Goal: Task Accomplishment & Management: Complete application form

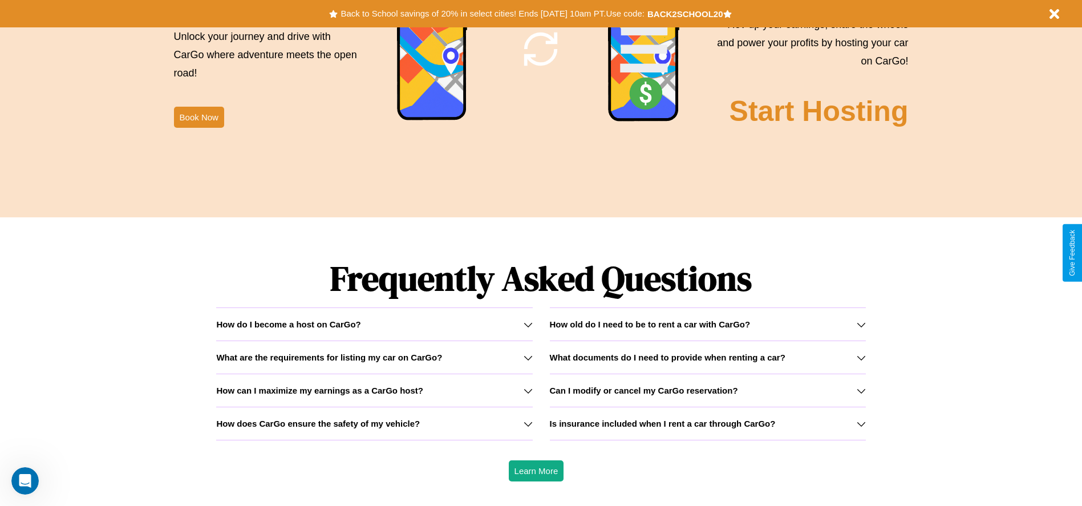
scroll to position [1636, 0]
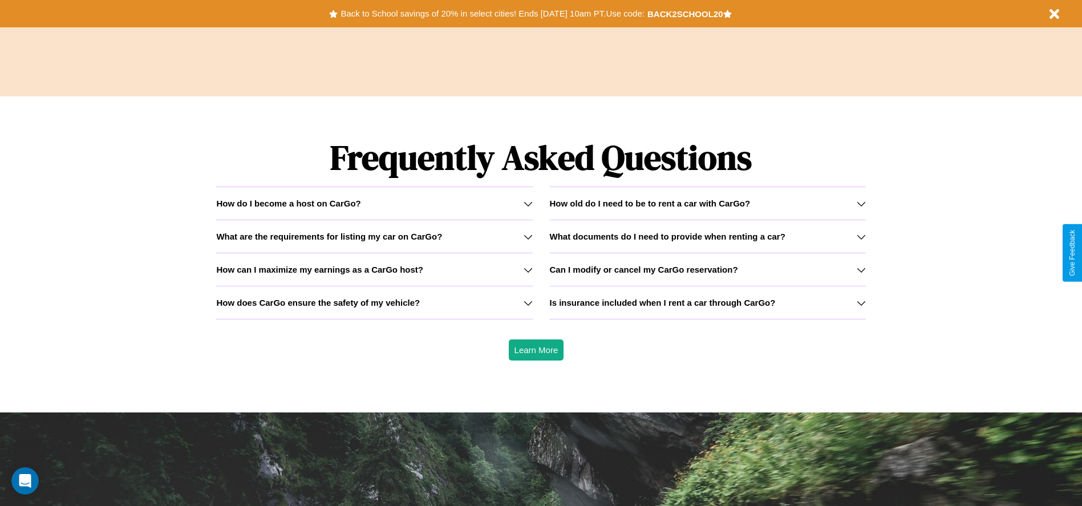
click at [707, 302] on h3 "Is insurance included when I rent a car through CarGo?" at bounding box center [663, 303] width 226 height 10
click at [374, 203] on div "How do I become a host on CarGo?" at bounding box center [374, 203] width 316 height 10
click at [374, 302] on h3 "How does CarGo ensure the safety of my vehicle?" at bounding box center [318, 303] width 204 height 10
click at [707, 203] on h3 "How old do I need to be to rent a car with CarGo?" at bounding box center [650, 203] width 201 height 10
click at [860, 236] on icon at bounding box center [860, 236] width 9 height 9
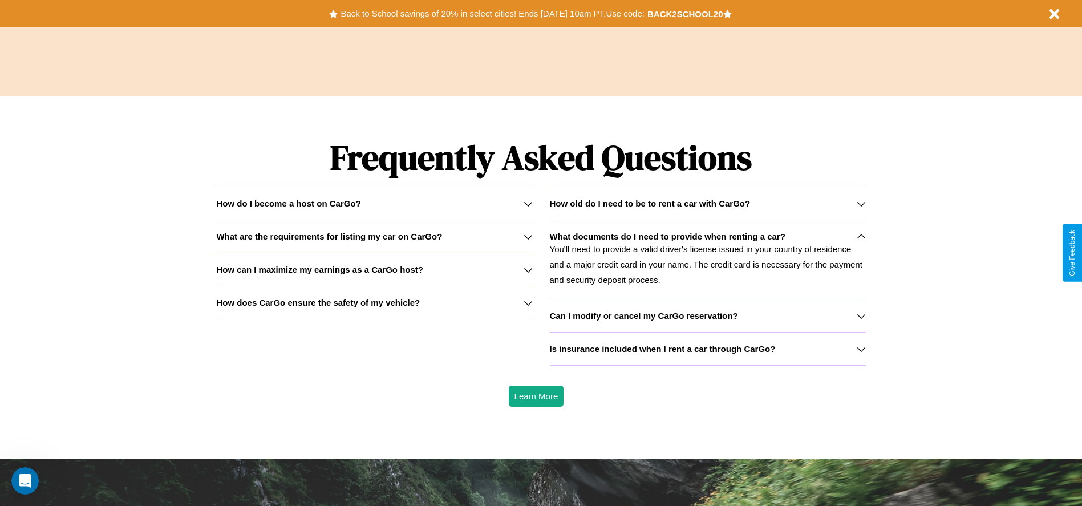
click at [527, 203] on icon at bounding box center [527, 203] width 9 height 9
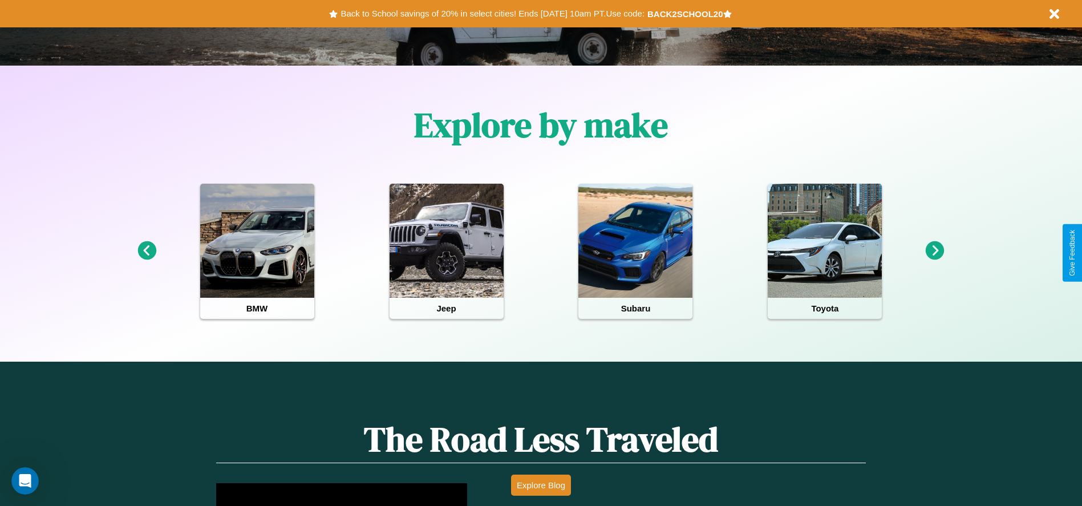
scroll to position [237, 0]
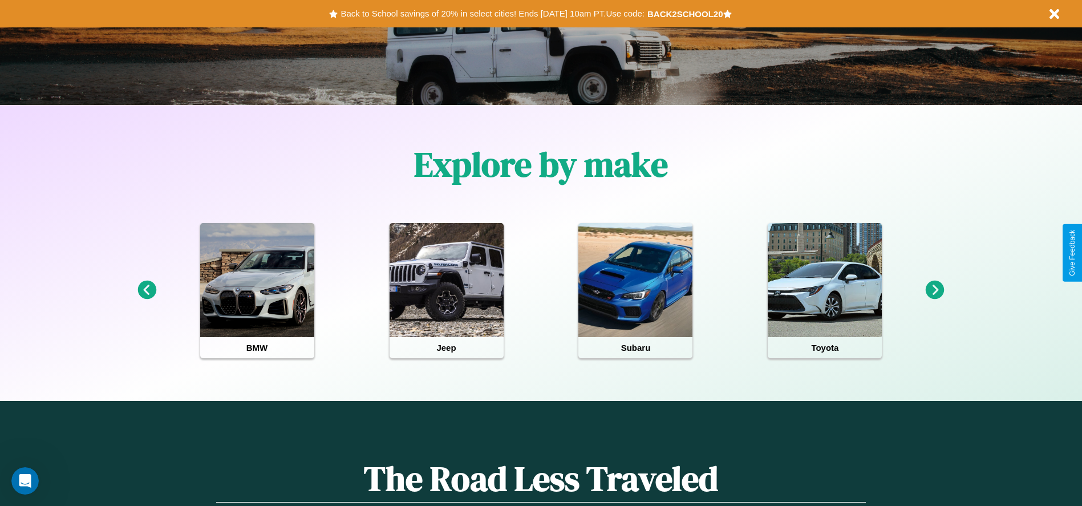
click at [935, 290] on icon at bounding box center [934, 290] width 19 height 19
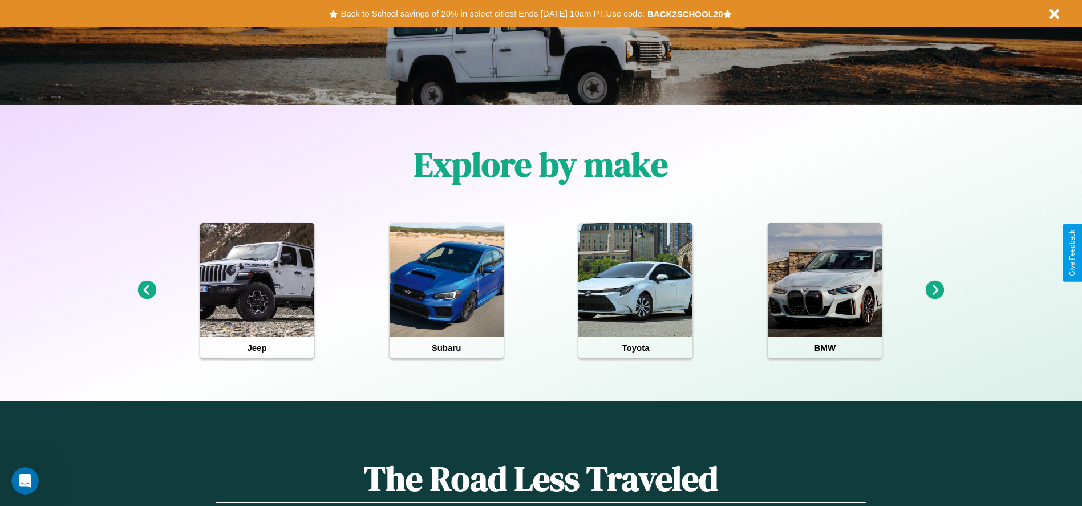
click at [935, 290] on icon at bounding box center [934, 290] width 19 height 19
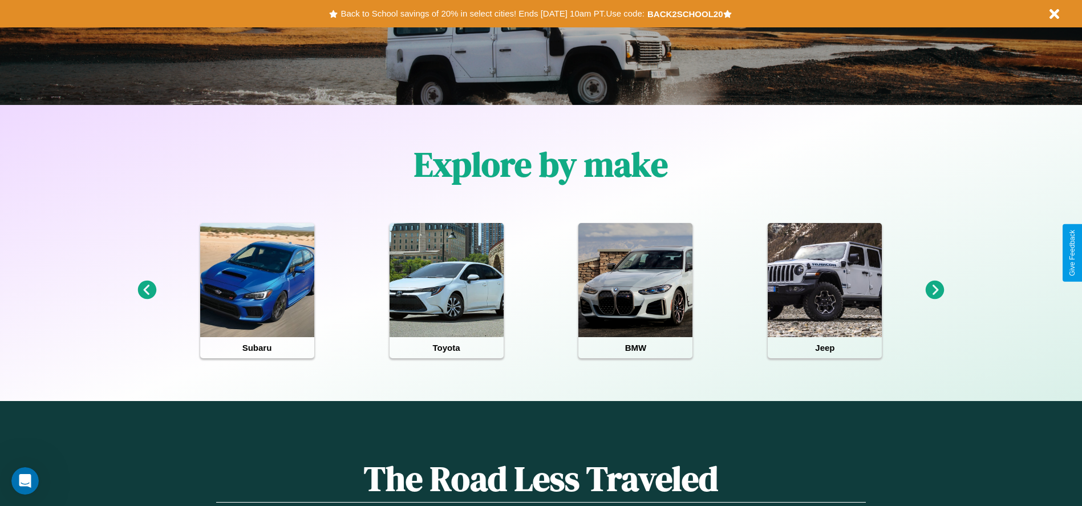
click at [935, 290] on icon at bounding box center [934, 290] width 19 height 19
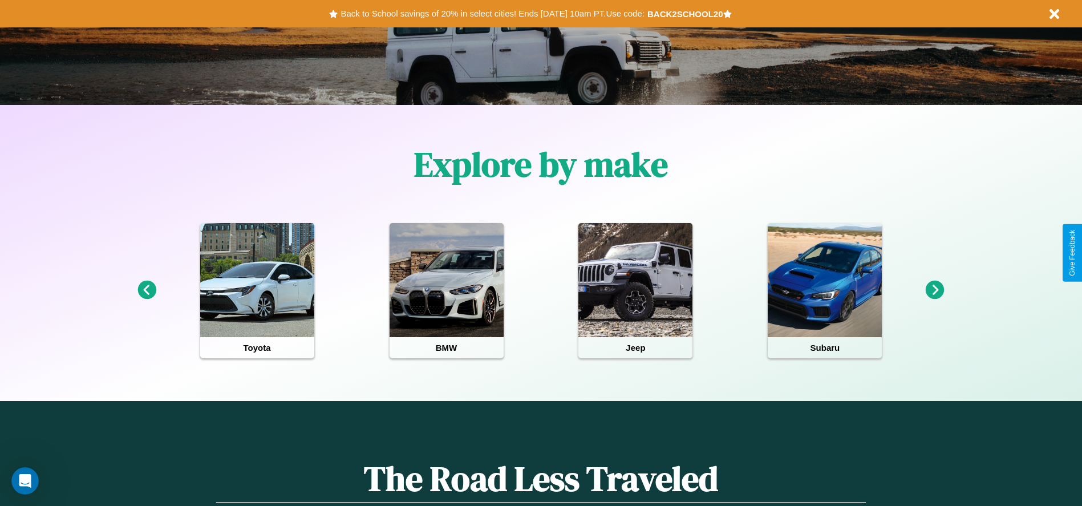
click at [935, 290] on icon at bounding box center [934, 290] width 19 height 19
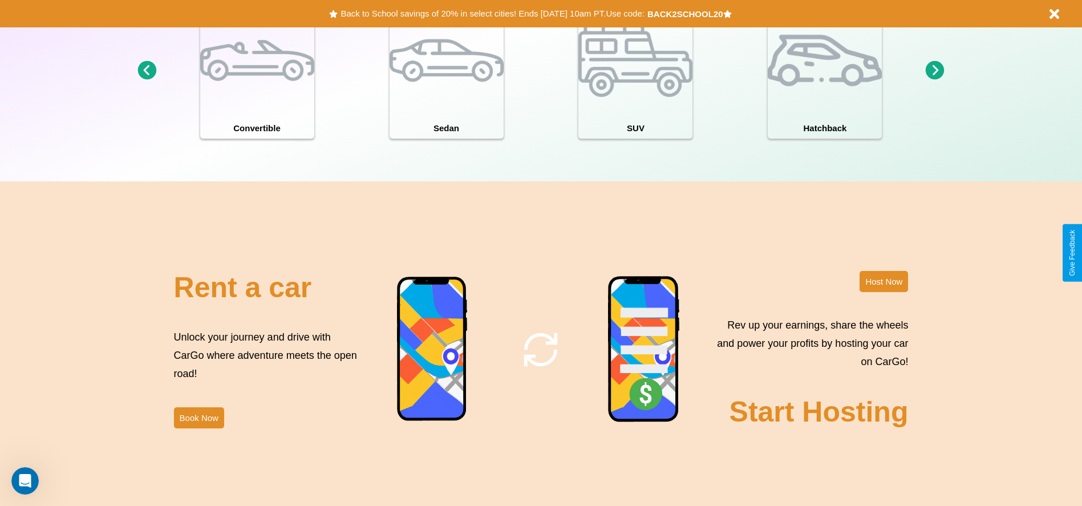
scroll to position [1243, 0]
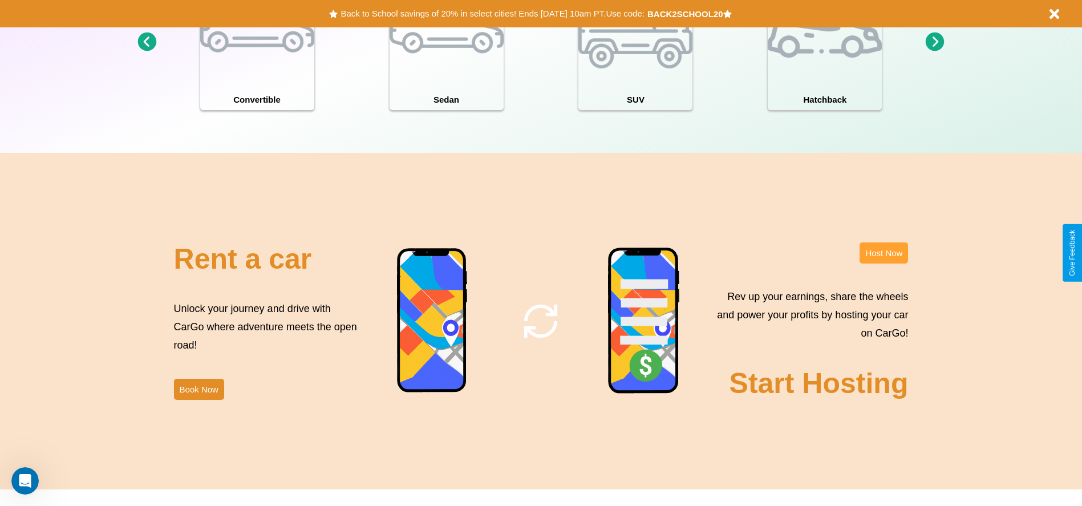
click at [883, 253] on button "Host Now" at bounding box center [883, 252] width 48 height 21
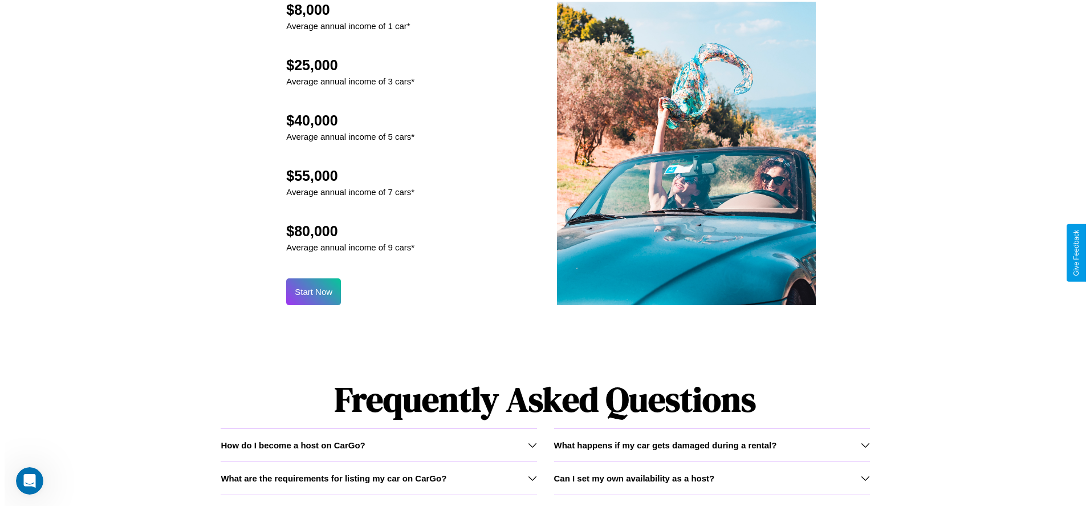
scroll to position [1120, 0]
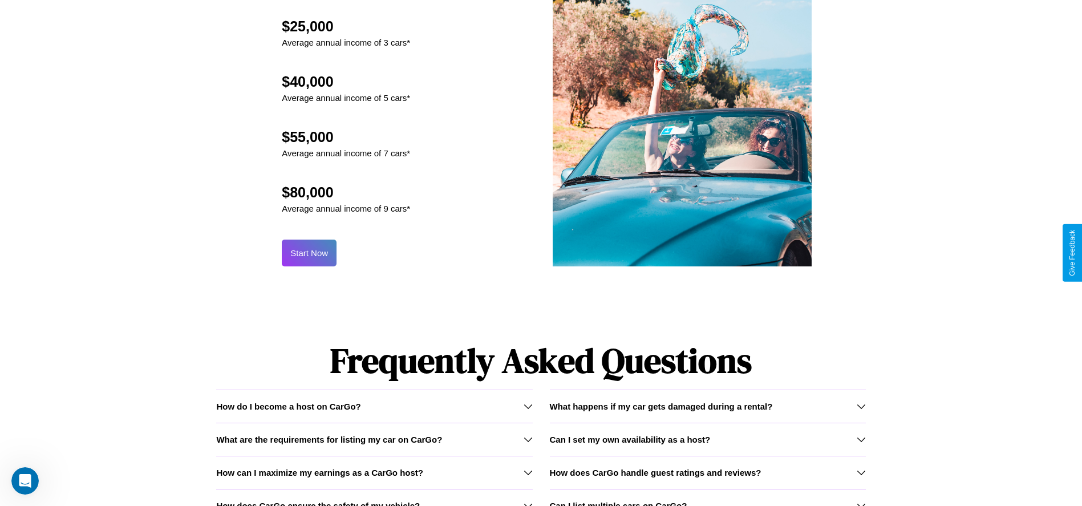
click at [309, 253] on button "Start Now" at bounding box center [309, 252] width 55 height 27
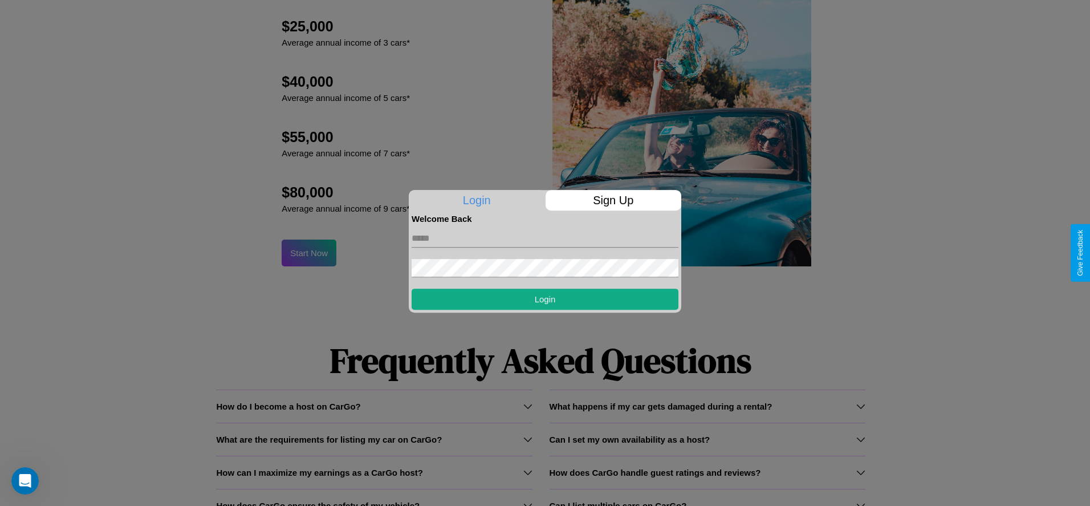
click at [613, 200] on p "Sign Up" at bounding box center [614, 200] width 136 height 21
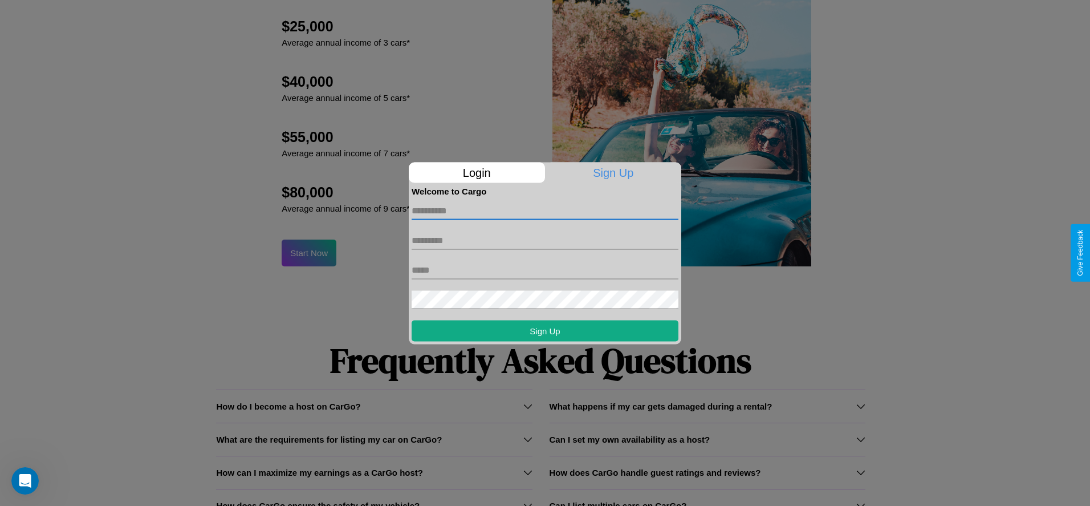
click at [545, 210] on input "text" at bounding box center [545, 210] width 267 height 18
type input "*****"
click at [545, 240] on input "text" at bounding box center [545, 240] width 267 height 18
type input "*****"
click at [545, 270] on input "text" at bounding box center [545, 270] width 267 height 18
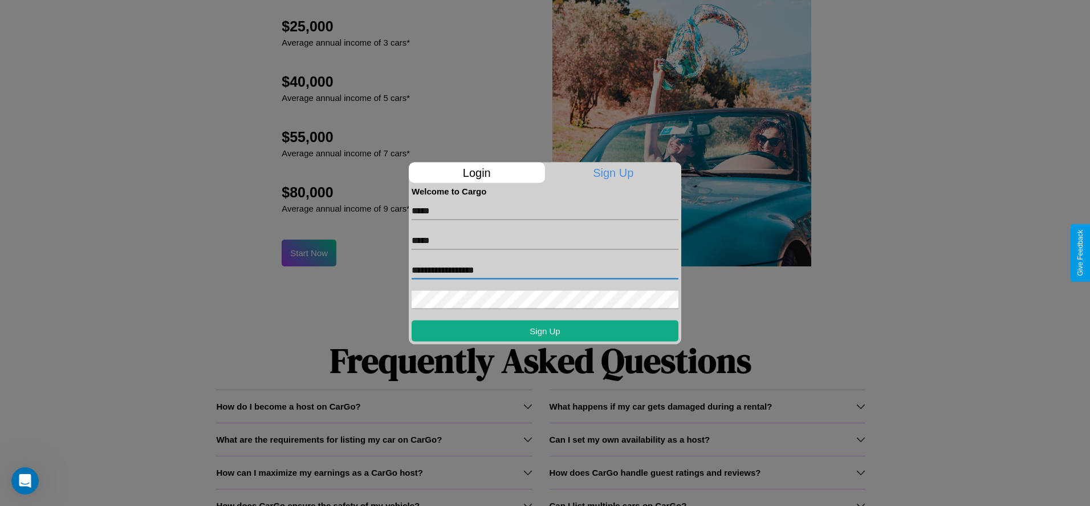
type input "**********"
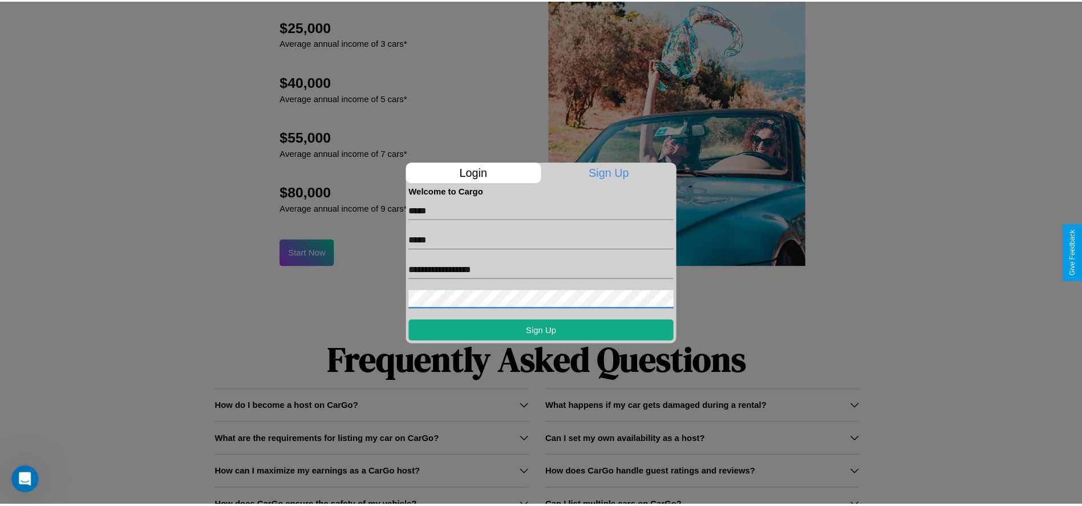
scroll to position [1177, 0]
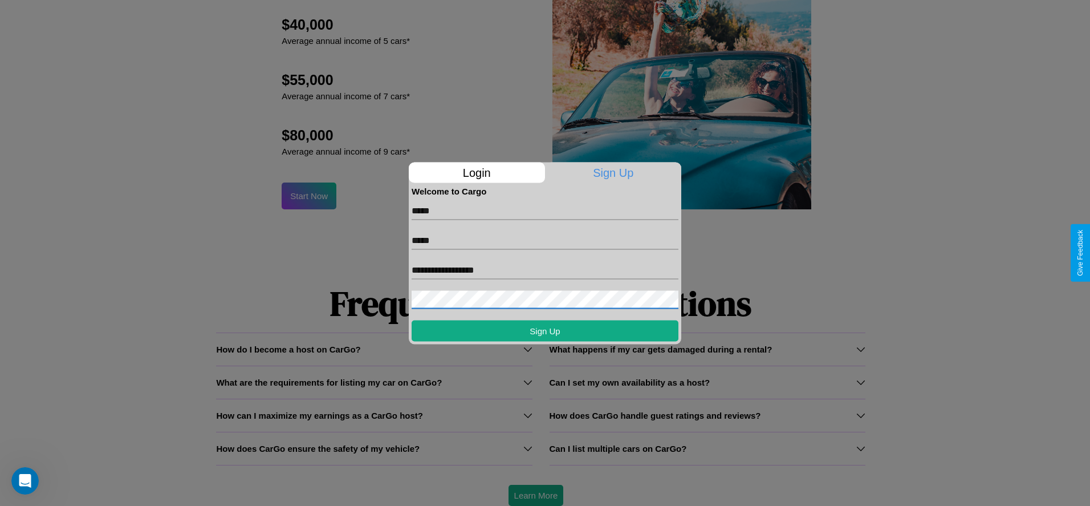
click at [535, 495] on div at bounding box center [545, 253] width 1090 height 506
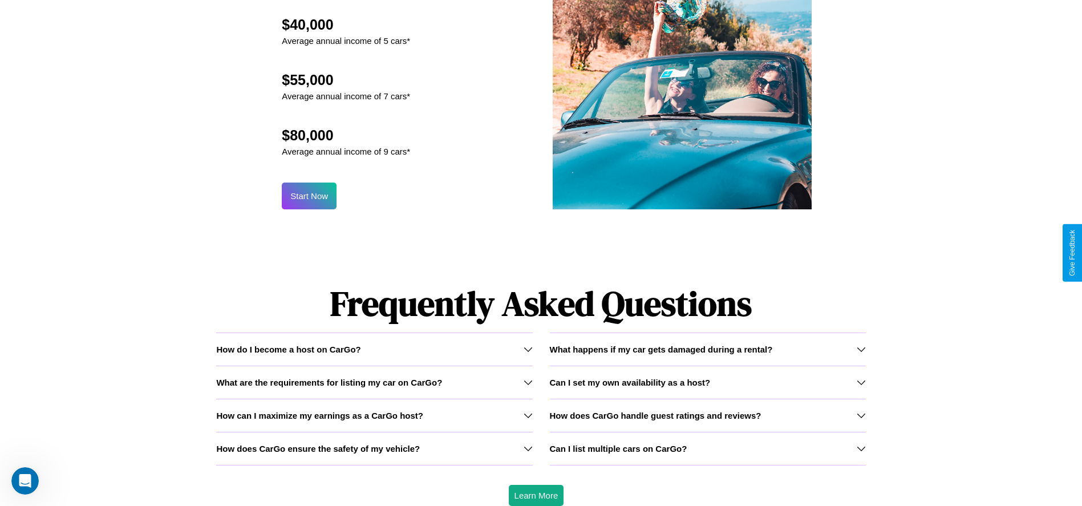
scroll to position [0, 0]
